Goal: Transaction & Acquisition: Purchase product/service

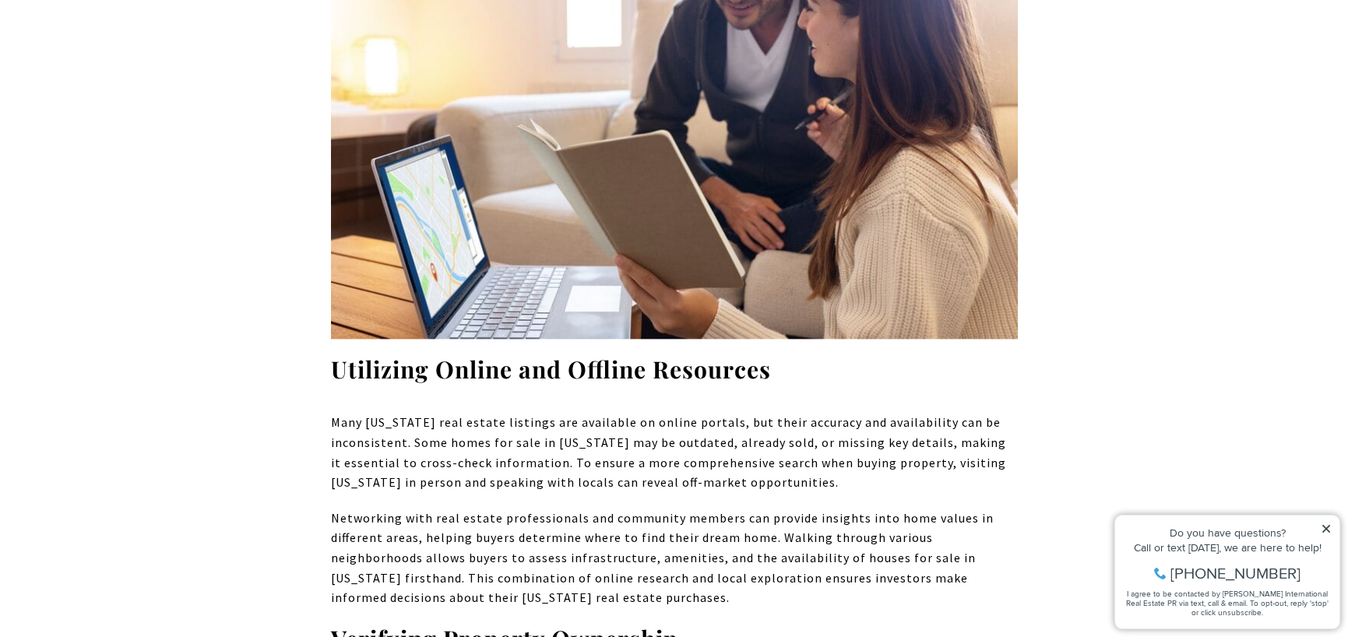
scroll to position [5712, 0]
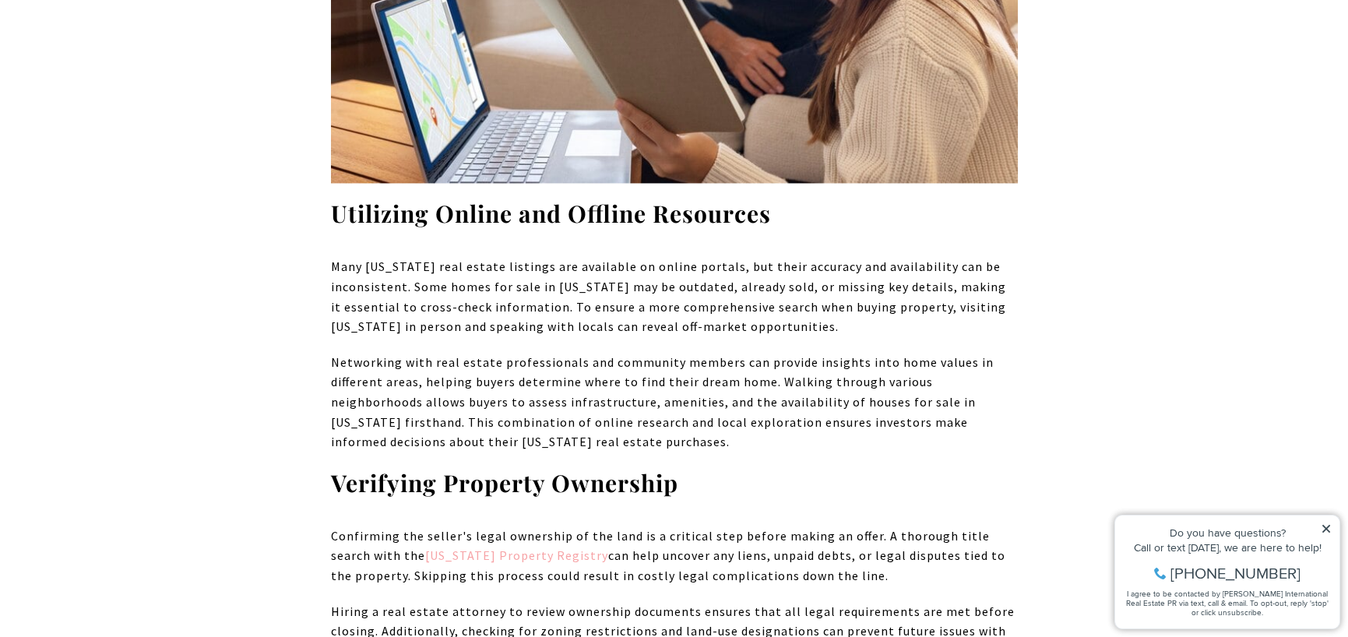
click at [434, 548] on link "Puerto Rico Property Registry" at bounding box center [516, 556] width 183 height 16
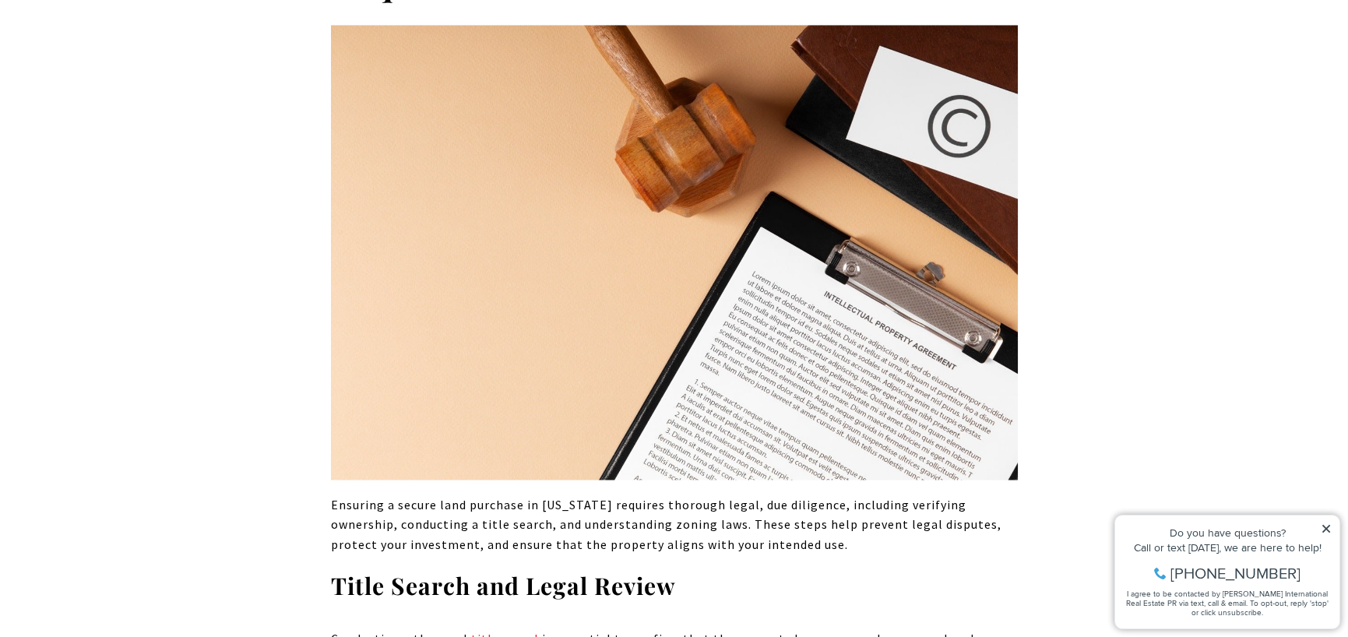
scroll to position [6699, 0]
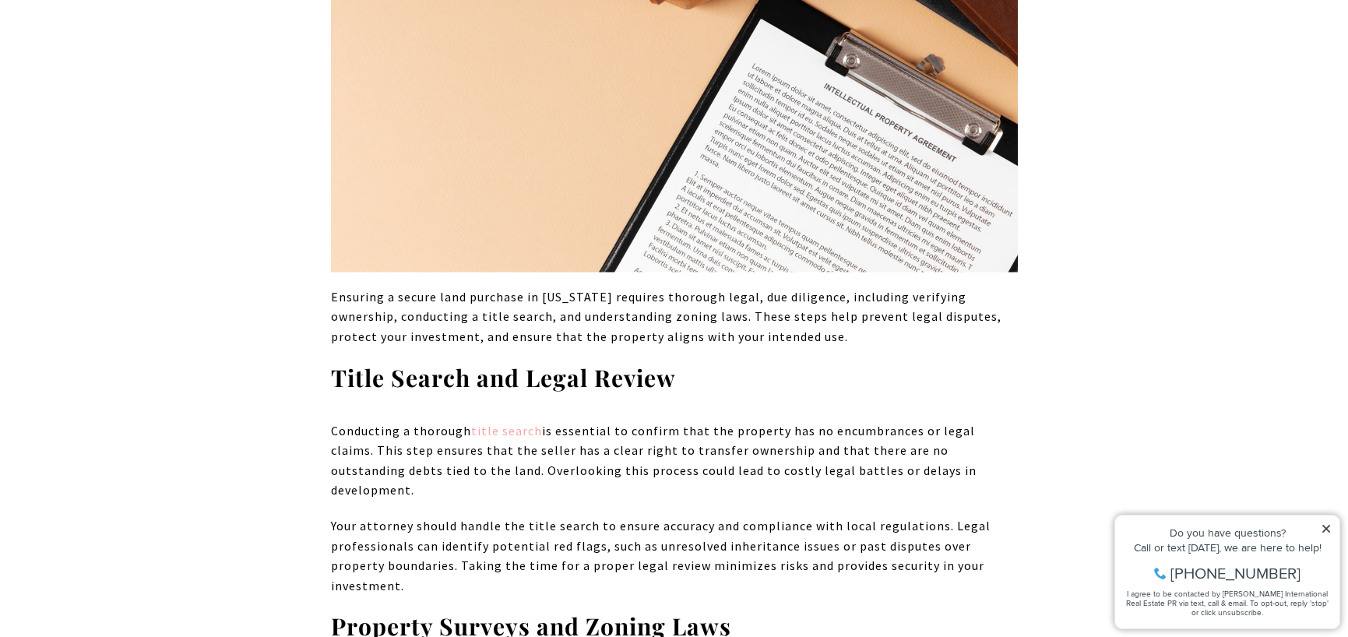
click at [527, 423] on link "title search" at bounding box center [506, 431] width 71 height 16
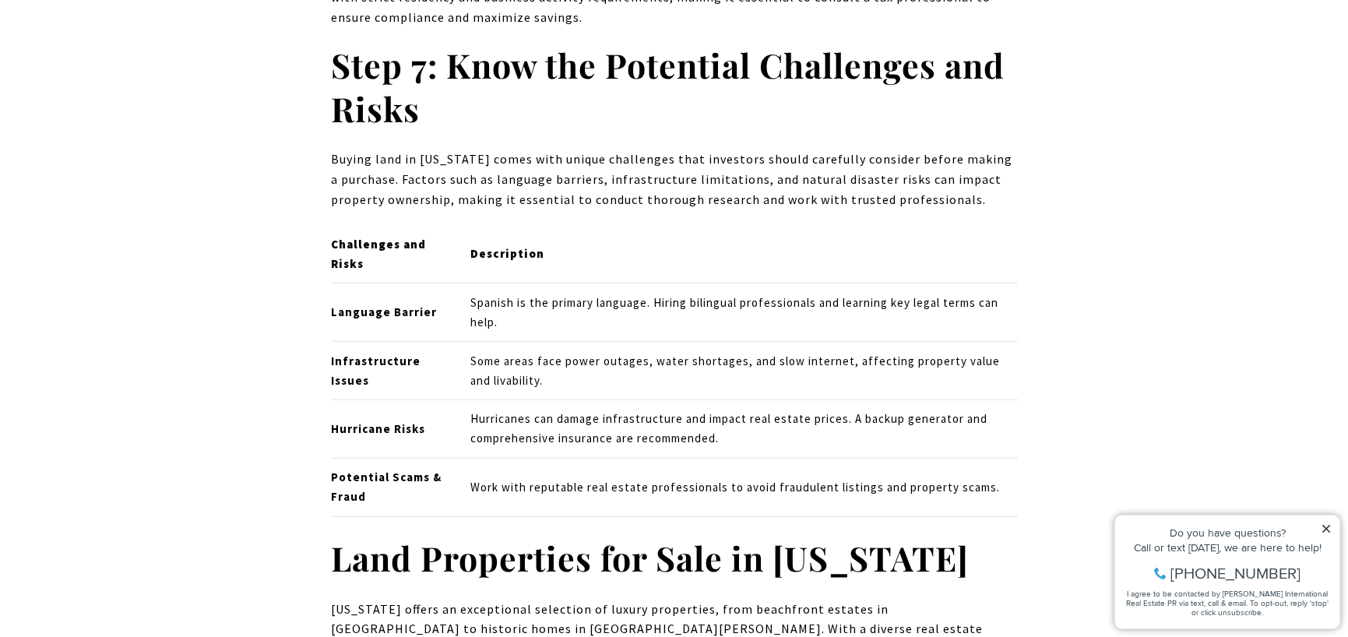
scroll to position [9710, 0]
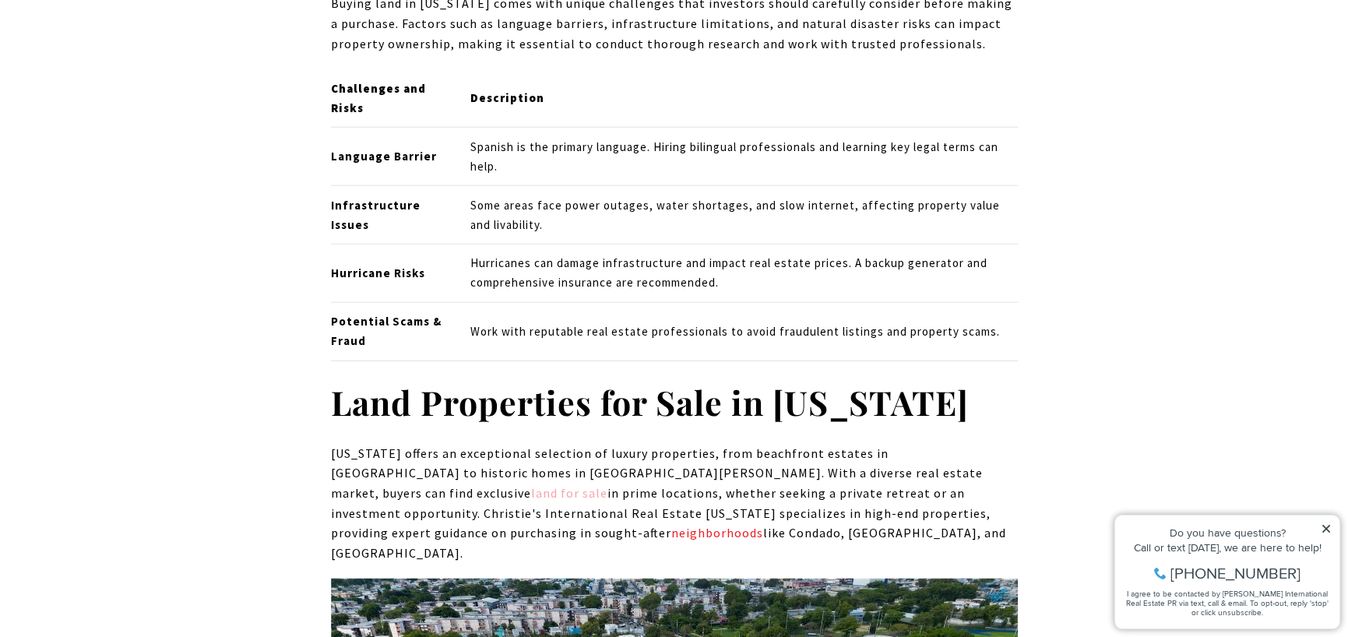
click at [608, 485] on link "land for sale" at bounding box center [569, 493] width 76 height 16
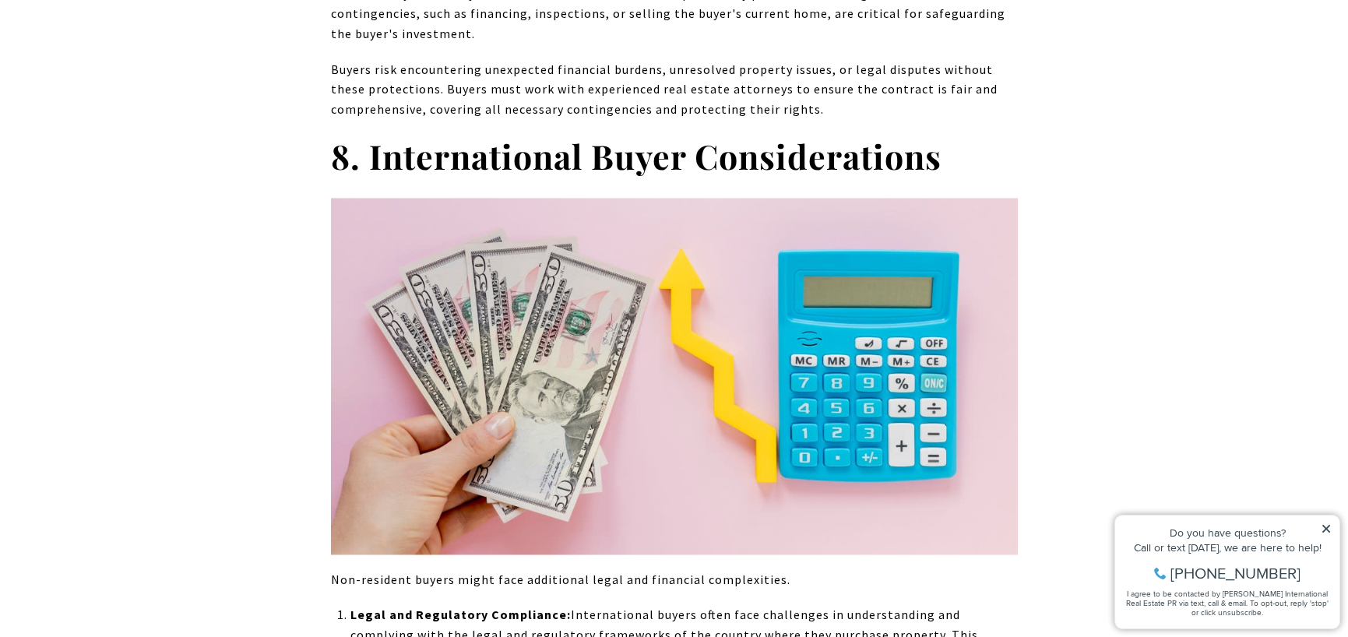
scroll to position [6491, 0]
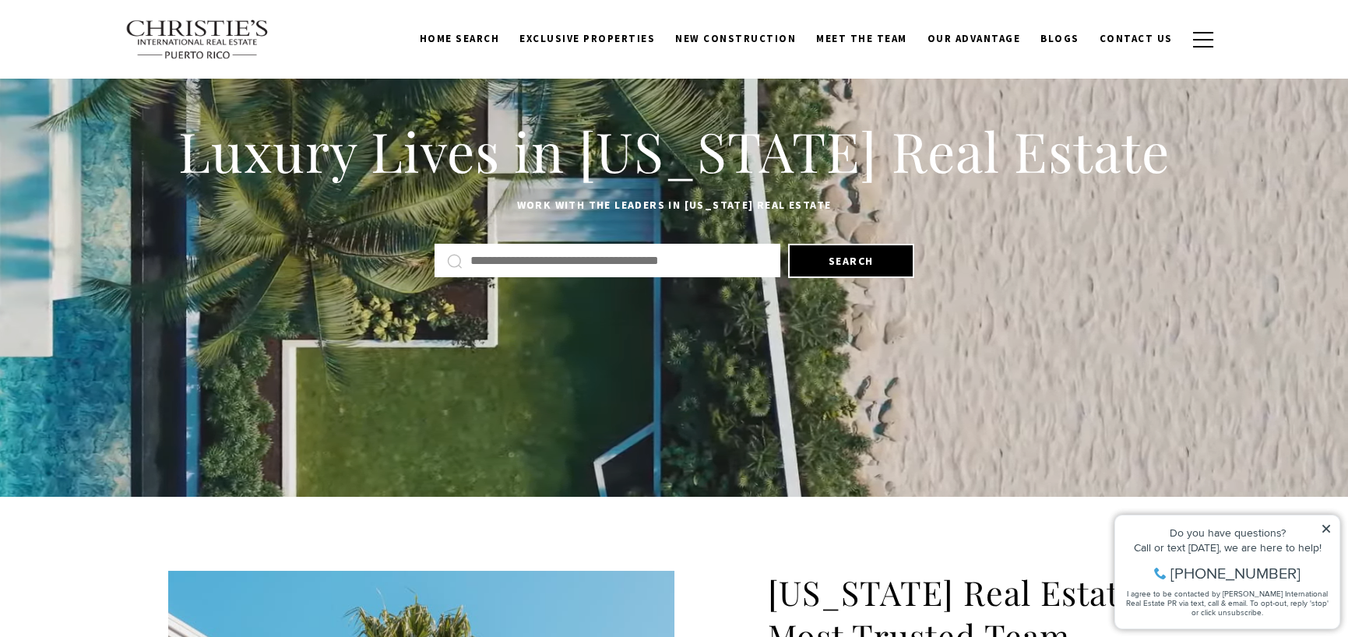
scroll to position [156, 0]
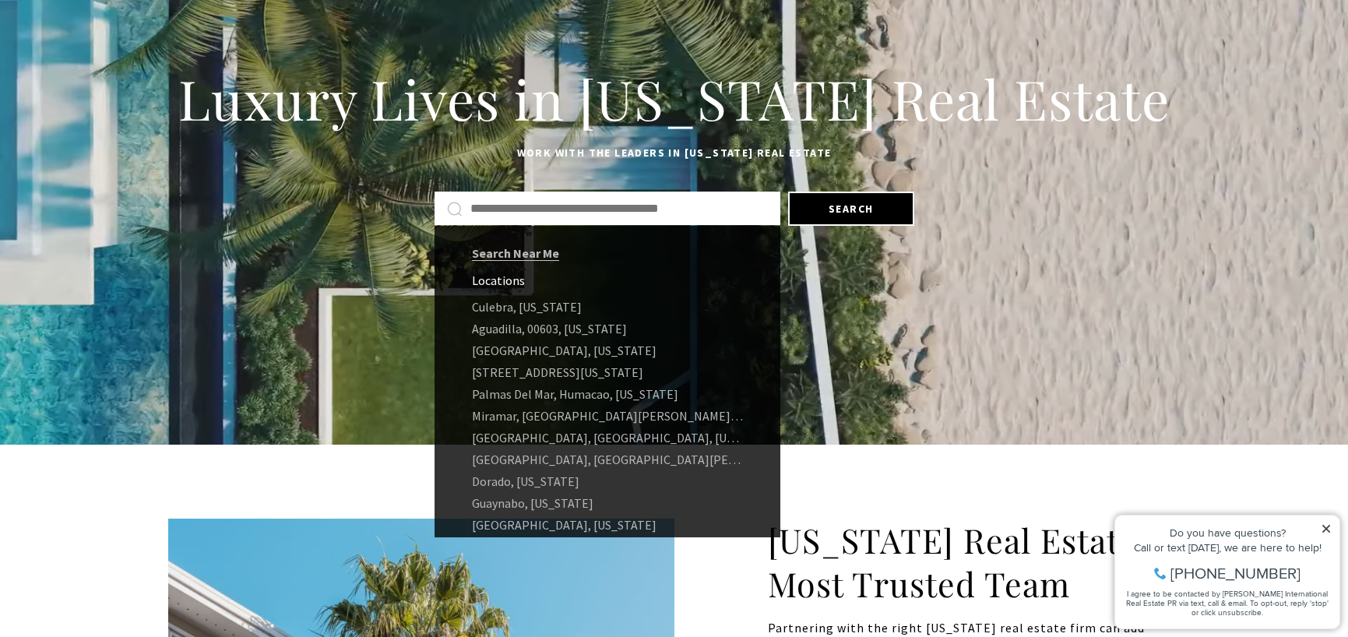
click at [626, 203] on input "Search by Address, City, or Neighborhood" at bounding box center [619, 209] width 298 height 20
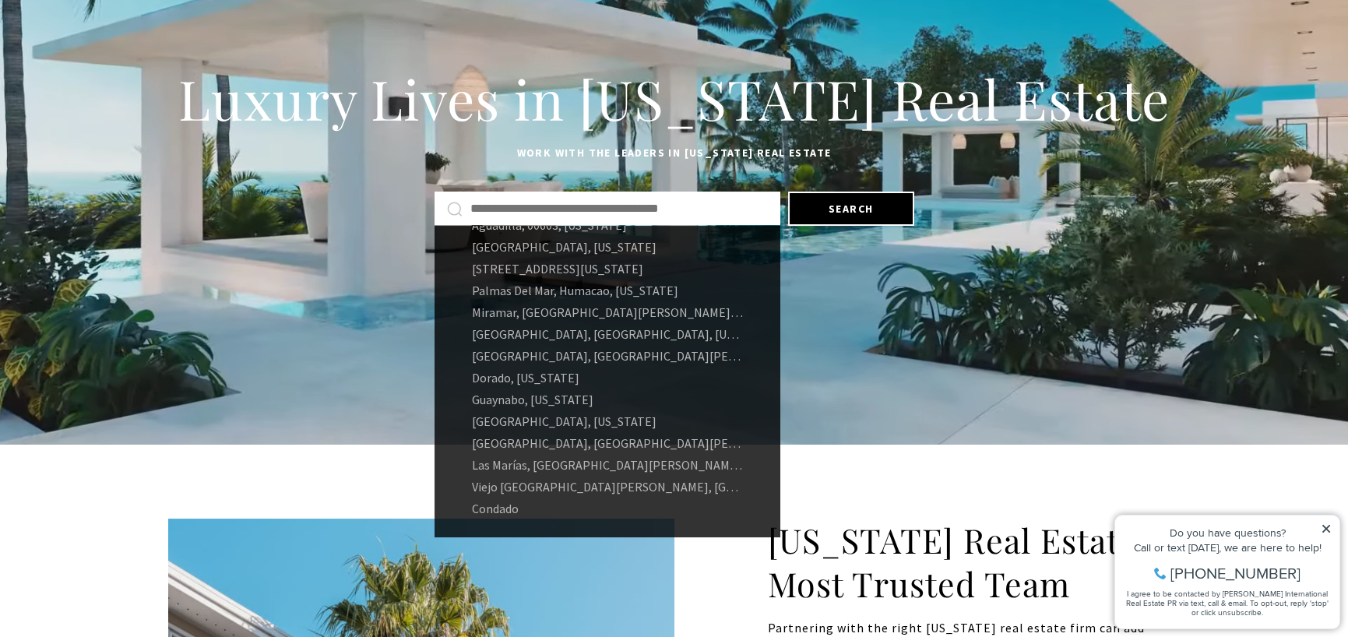
scroll to position [0, 0]
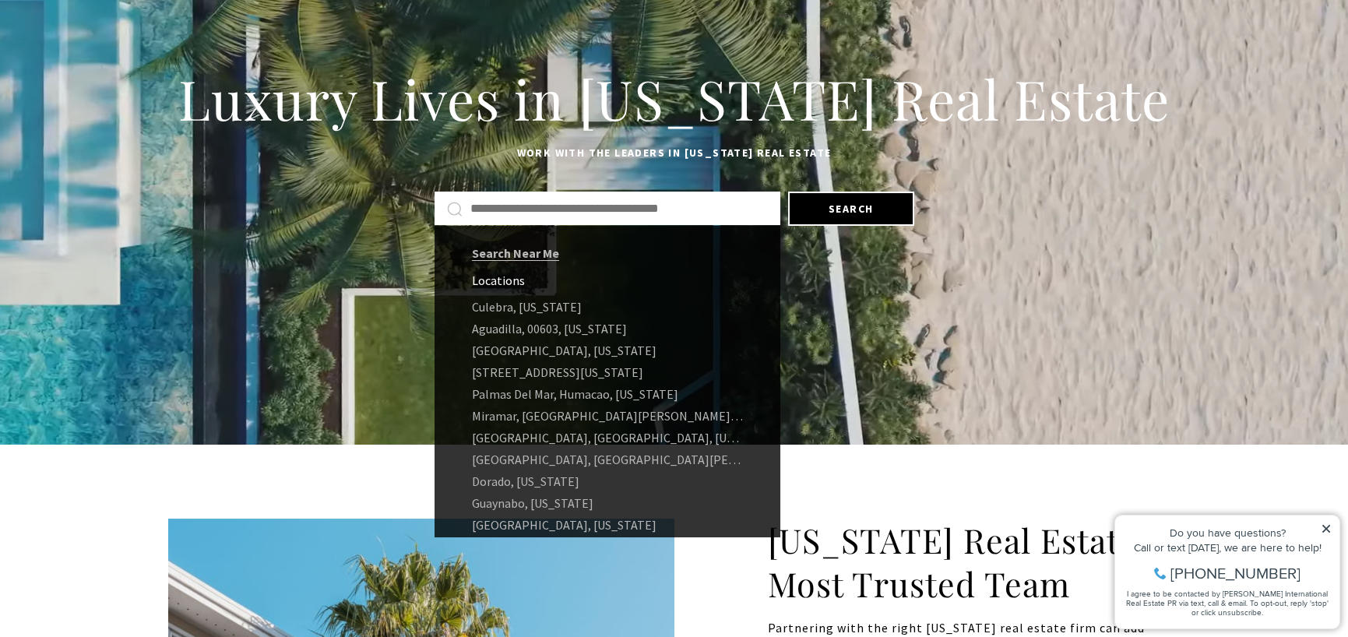
click at [667, 210] on input "Search by Address, City, or Neighborhood" at bounding box center [619, 209] width 298 height 20
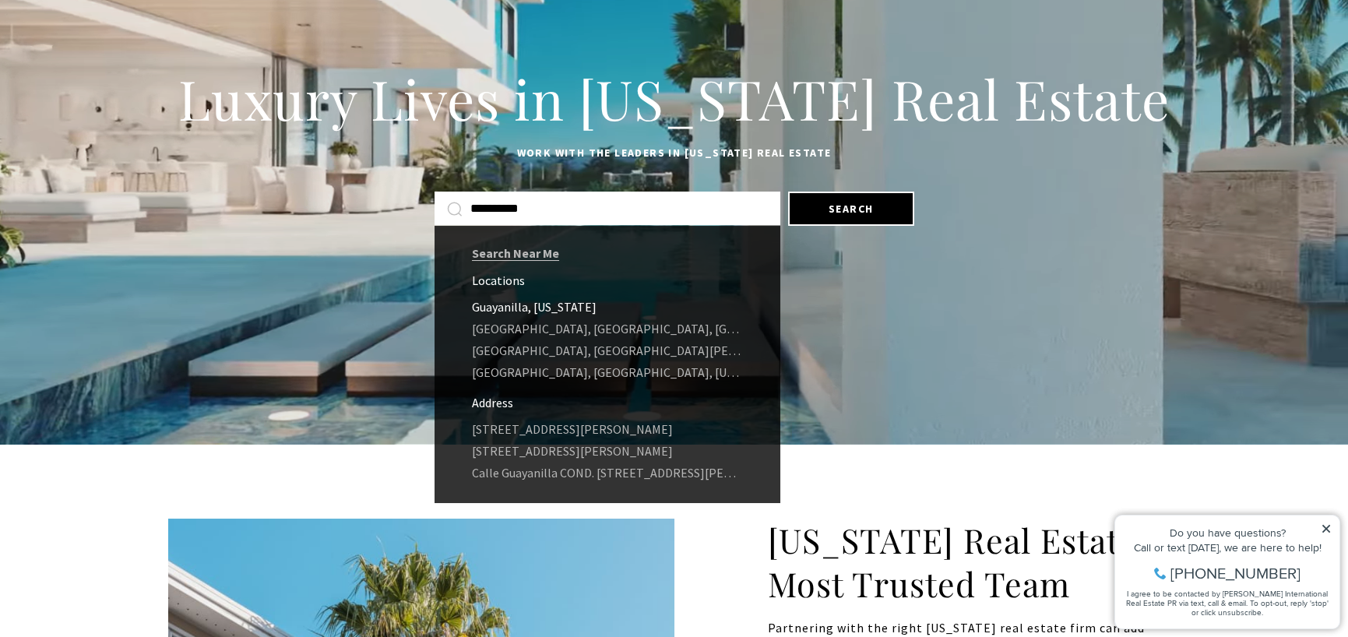
type input "**********"
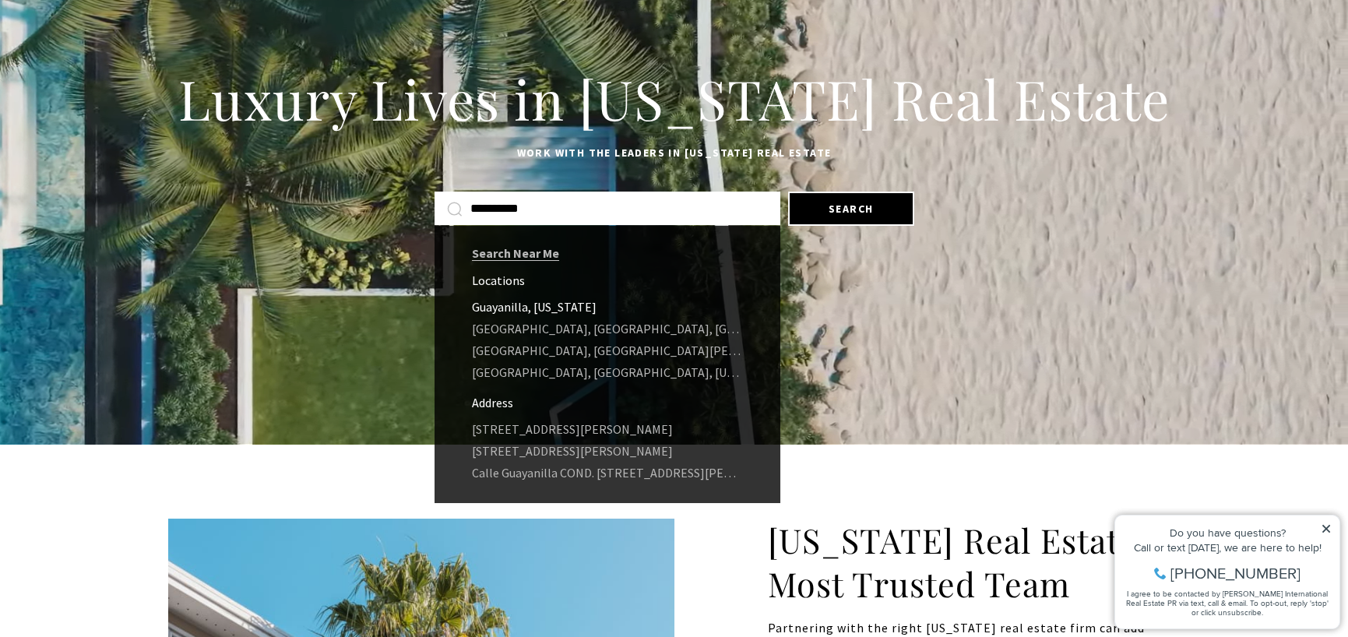
click at [591, 298] on link "Guayanilla, [US_STATE]" at bounding box center [608, 307] width 346 height 22
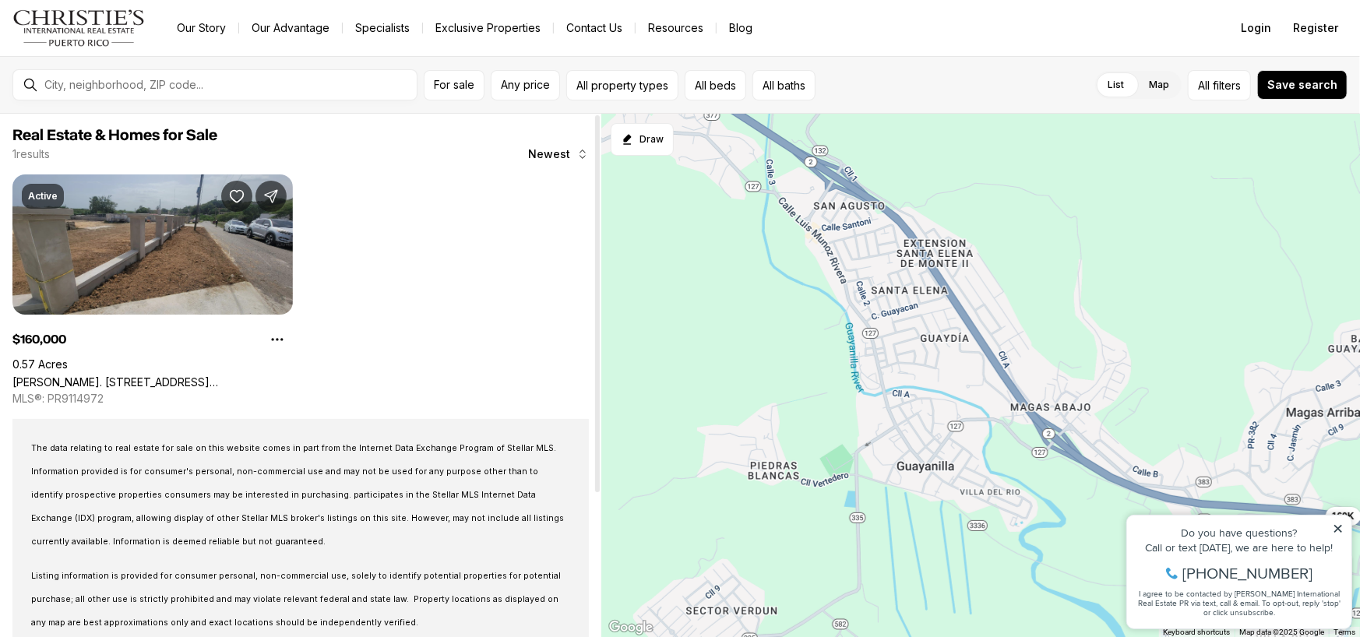
click at [202, 375] on link "Carr. 2 CARR. 2, BARRIO MAGAS, GUAYANILLA PR, 00656" at bounding box center [152, 381] width 280 height 13
